Goal: Find specific page/section: Find specific page/section

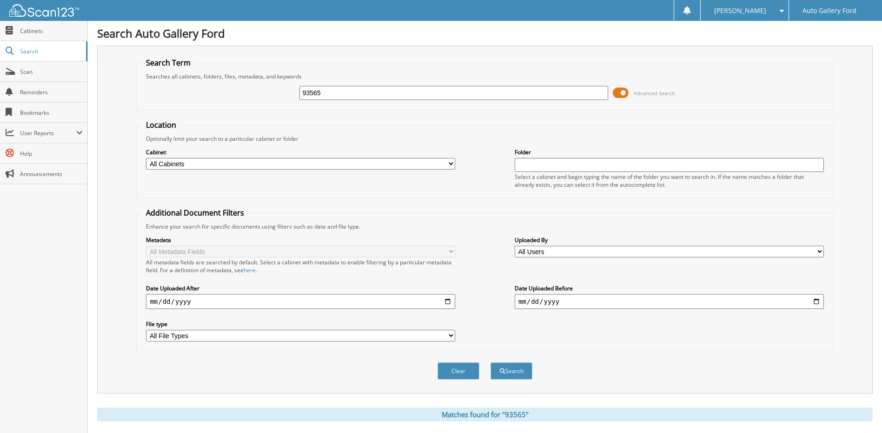
drag, startPoint x: 336, startPoint y: 91, endPoint x: 264, endPoint y: 94, distance: 72.6
click at [264, 94] on div "93565 Advanced Search" at bounding box center [484, 92] width 687 height 25
type input "[PERSON_NAME]"
click at [491, 363] on button "Search" at bounding box center [512, 371] width 42 height 17
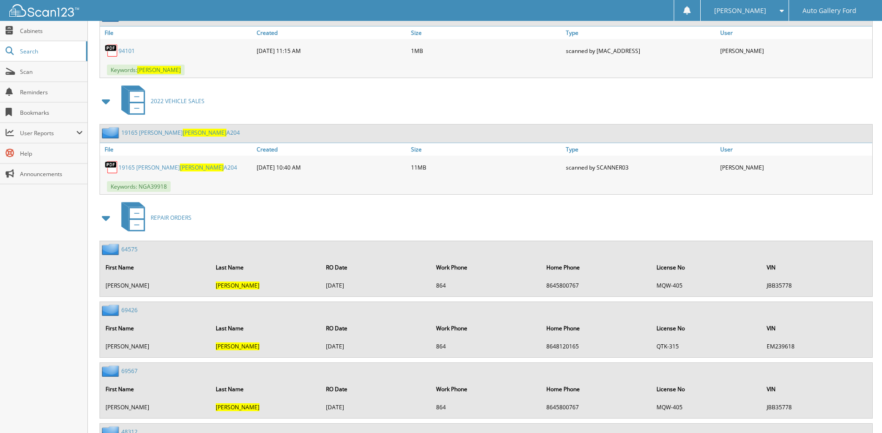
scroll to position [1192, 0]
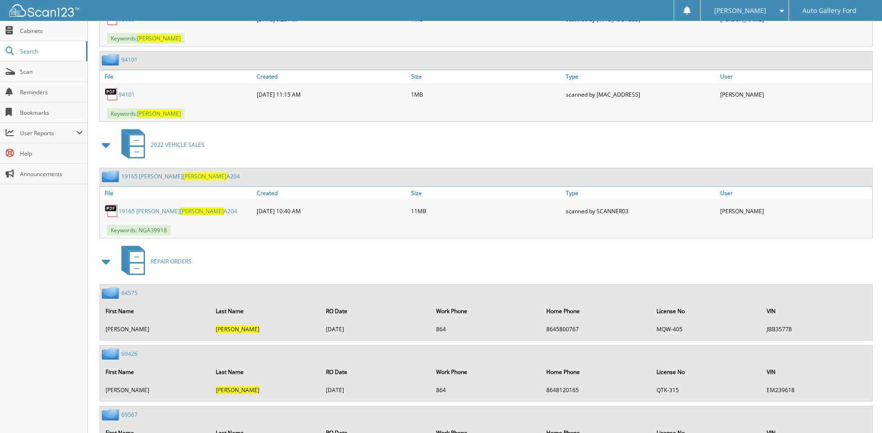
click at [183, 180] on span "[PERSON_NAME]" at bounding box center [205, 176] width 44 height 8
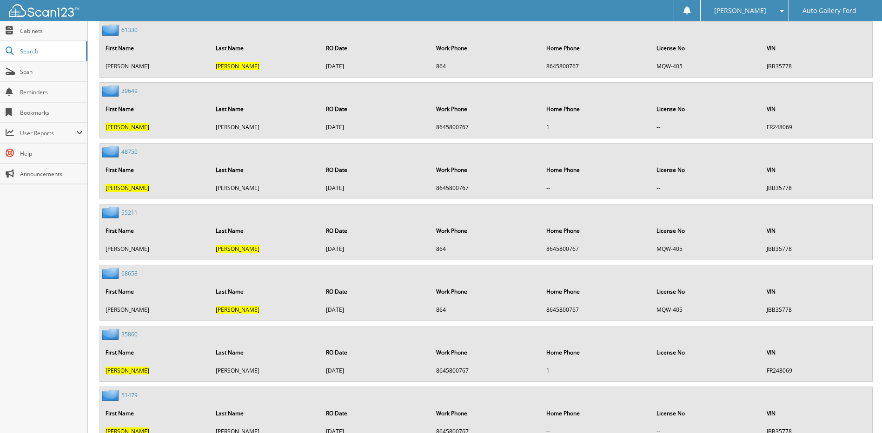
scroll to position [2168, 0]
